Goal: Task Accomplishment & Management: Manage account settings

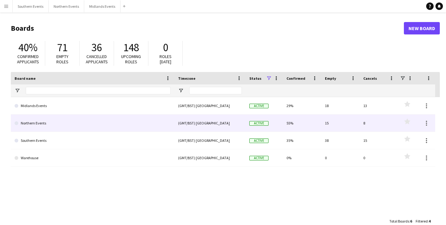
click at [60, 121] on link "Northern Events" at bounding box center [93, 122] width 156 height 17
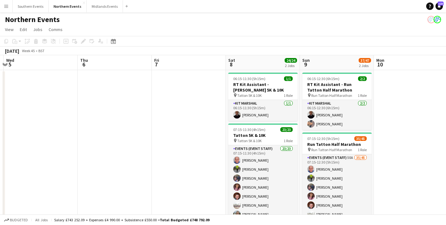
scroll to position [0, 278]
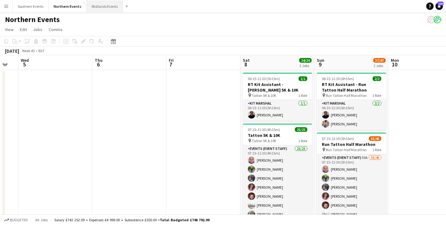
click at [96, 10] on button "Midlands Events Close" at bounding box center [105, 6] width 36 height 12
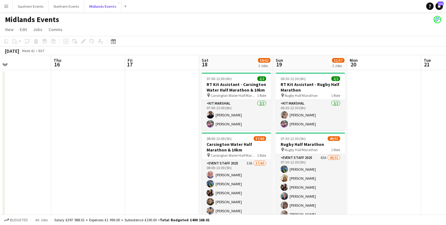
scroll to position [0, 191]
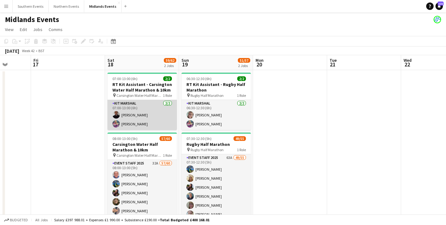
click at [140, 124] on app-card-role "Kit Marshal [DATE] 07:00-13:00 (6h) [PERSON_NAME] [PERSON_NAME]" at bounding box center [142, 115] width 69 height 30
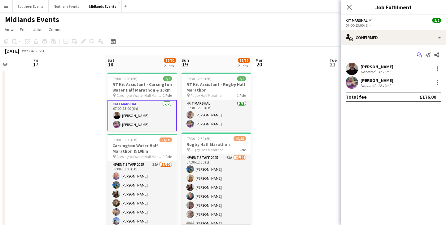
click at [418, 53] on icon "Start chat" at bounding box center [419, 54] width 5 height 5
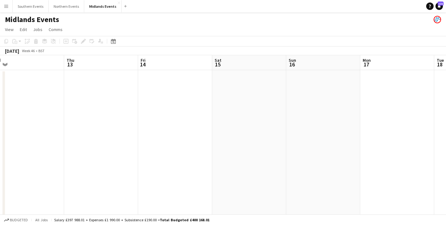
scroll to position [0, 155]
click at [64, 4] on button "Northern Events Close" at bounding box center [67, 6] width 36 height 12
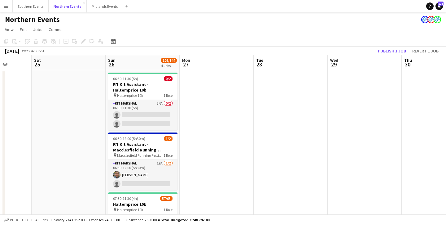
scroll to position [0, 259]
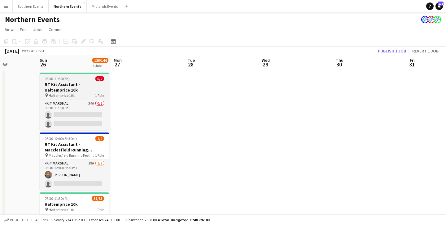
click at [80, 96] on div "pin Haltemprice 10k 1 Role" at bounding box center [74, 95] width 69 height 5
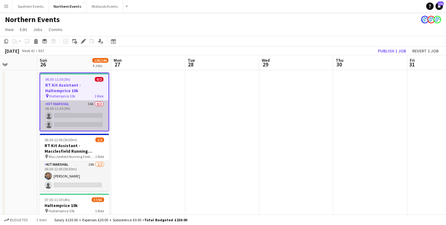
click at [85, 111] on app-card-role "Kit Marshal 34A 0/2 06:30-11:30 (5h) single-neutral-actions single-neutral-acti…" at bounding box center [74, 115] width 68 height 30
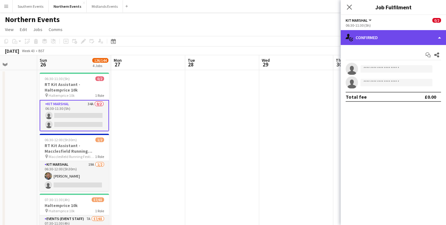
click at [406, 40] on div "single-neutral-actions-check-2 Confirmed" at bounding box center [393, 37] width 105 height 15
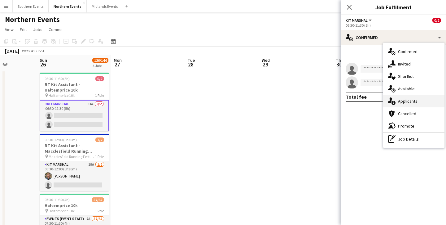
click at [406, 101] on span "Applicants" at bounding box center [408, 101] width 20 height 6
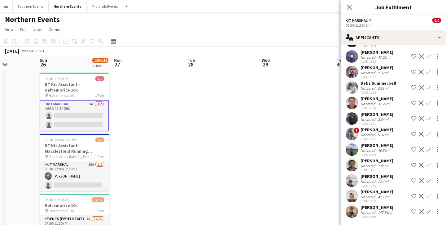
scroll to position [0, 0]
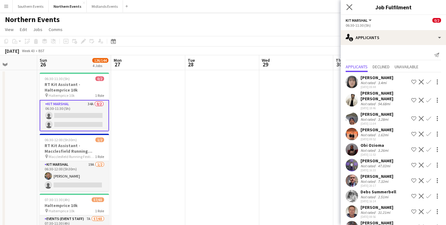
click at [353, 9] on app-icon "Close pop-in" at bounding box center [349, 7] width 9 height 9
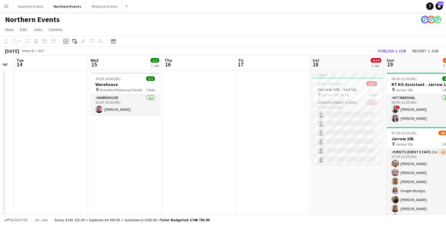
scroll to position [0, 139]
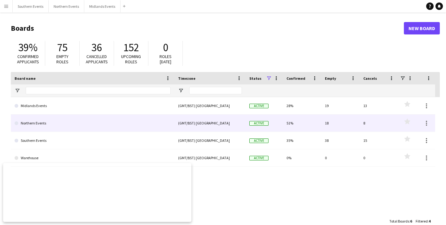
click at [44, 121] on link "Northern Events" at bounding box center [93, 122] width 156 height 17
